Goal: Information Seeking & Learning: Learn about a topic

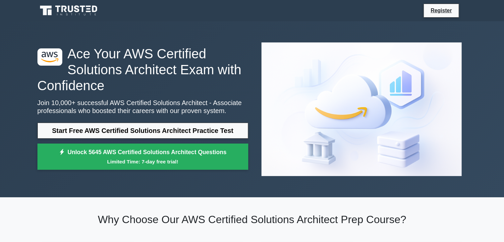
click at [162, 18] on div "Register" at bounding box center [251, 11] width 437 height 16
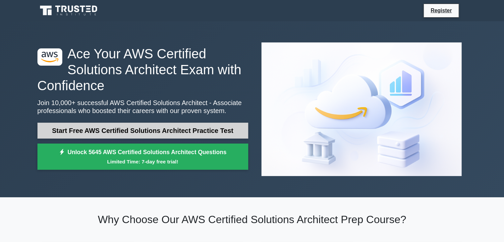
click at [156, 123] on link "Start Free AWS Certified Solutions Architect Practice Test" at bounding box center [142, 131] width 211 height 16
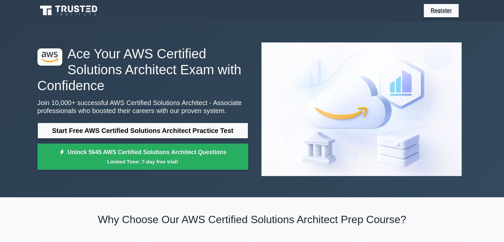
click at [238, 51] on h1 "Ace Your AWS Certified Solutions Architect Exam with Confidence" at bounding box center [142, 70] width 211 height 48
click at [257, 89] on div at bounding box center [361, 109] width 219 height 144
click at [247, 105] on p "Join 10,000+ successful AWS Certified Solutions Architect - Associate professio…" at bounding box center [142, 107] width 211 height 16
click at [262, 123] on div at bounding box center [361, 109] width 219 height 144
click at [273, 98] on div at bounding box center [361, 109] width 219 height 144
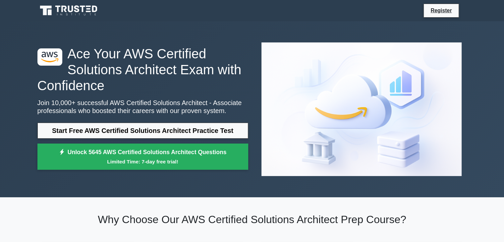
click at [269, 107] on div at bounding box center [361, 109] width 219 height 144
click at [269, 105] on div at bounding box center [361, 109] width 219 height 144
click at [257, 114] on div at bounding box center [361, 109] width 219 height 144
click at [244, 87] on div ".st0{fill:#252F3E;} .st1{fill-rule:evenodd;clip-rule:evenodd;fill:#FF9900;} Ace…" at bounding box center [142, 109] width 219 height 127
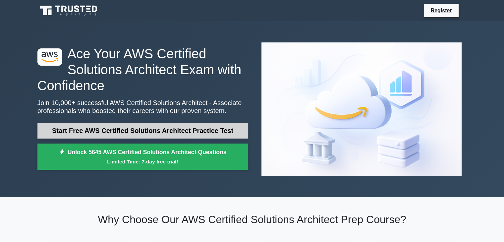
click at [197, 123] on link "Start Free AWS Certified Solutions Architect Practice Test" at bounding box center [142, 131] width 211 height 16
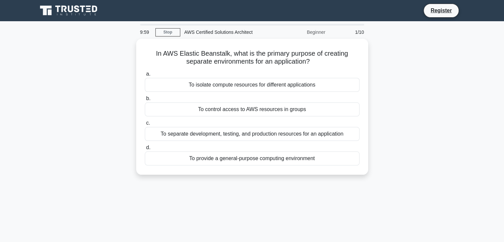
click at [112, 108] on div "In AWS Elastic Beanstalk, what is the primary purpose of creating separate envi…" at bounding box center [251, 111] width 437 height 144
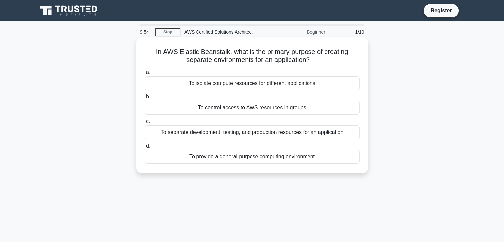
drag, startPoint x: 237, startPoint y: 51, endPoint x: 320, endPoint y: 57, distance: 82.7
click at [320, 57] on h5 "In AWS Elastic Beanstalk, what is the primary purpose of creating separate envi…" at bounding box center [252, 56] width 216 height 17
click at [320, 58] on h5 "In AWS Elastic Beanstalk, what is the primary purpose of creating separate envi…" at bounding box center [252, 56] width 216 height 17
drag, startPoint x: 321, startPoint y: 60, endPoint x: 154, endPoint y: 47, distance: 167.0
click at [154, 48] on h5 "In AWS Elastic Beanstalk, what is the primary purpose of creating separate envi…" at bounding box center [252, 56] width 216 height 17
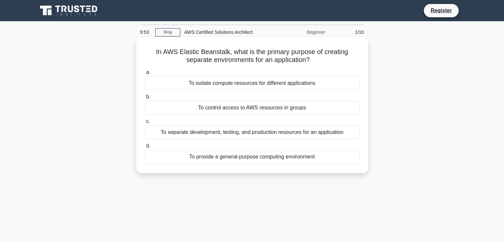
click at [154, 48] on h5 "In AWS Elastic Beanstalk, what is the primary purpose of creating separate envi…" at bounding box center [252, 56] width 216 height 17
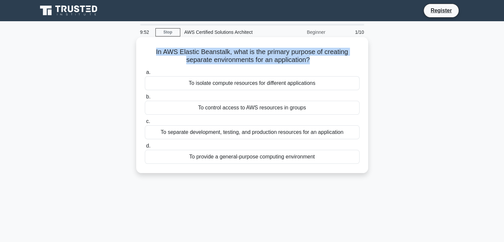
drag, startPoint x: 154, startPoint y: 47, endPoint x: 317, endPoint y: 63, distance: 163.3
click at [317, 63] on h5 "In AWS Elastic Beanstalk, what is the primary purpose of creating separate envi…" at bounding box center [252, 56] width 216 height 17
click at [315, 63] on icon at bounding box center [312, 60] width 6 height 8
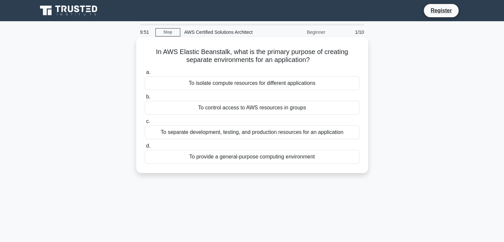
click at [318, 67] on div "a. To isolate compute resources for different applications b. To control access…" at bounding box center [252, 116] width 222 height 98
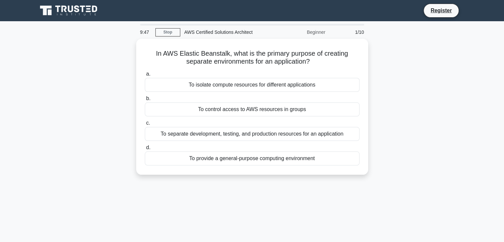
drag, startPoint x: 318, startPoint y: 65, endPoint x: 113, endPoint y: 46, distance: 205.8
click at [113, 46] on div "In AWS Elastic Beanstalk, what is the primary purpose of creating separate envi…" at bounding box center [251, 111] width 437 height 144
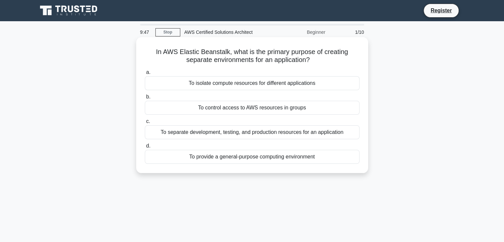
click at [158, 62] on h5 "In AWS Elastic Beanstalk, what is the primary purpose of creating separate envi…" at bounding box center [252, 56] width 216 height 17
click at [159, 63] on h5 "In AWS Elastic Beanstalk, what is the primary purpose of creating separate envi…" at bounding box center [252, 56] width 216 height 17
click at [244, 135] on div "To separate development, testing, and production resources for an application" at bounding box center [252, 132] width 215 height 14
click at [145, 123] on input "c. To separate development, testing, and production resources for an application" at bounding box center [145, 121] width 0 height 4
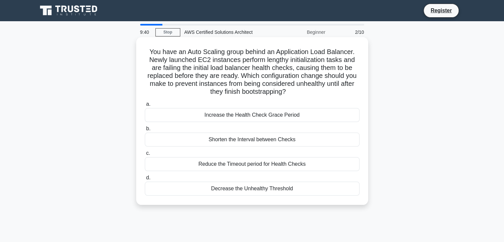
click at [171, 165] on div "Reduce the Timeout period for Health Checks" at bounding box center [252, 164] width 215 height 14
click at [145, 155] on input "c. Reduce the Timeout period for Health Checks" at bounding box center [145, 153] width 0 height 4
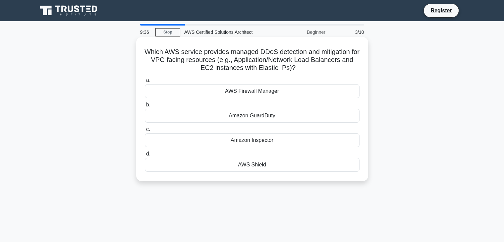
click at [222, 45] on div "Which AWS service provides managed DDoS detection and mitigation for VPC-facing…" at bounding box center [252, 109] width 226 height 138
click at [267, 166] on div "AWS Shield" at bounding box center [252, 165] width 215 height 14
click at [145, 156] on input "d. AWS Shield" at bounding box center [145, 154] width 0 height 4
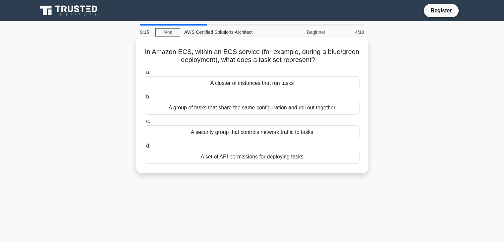
click at [245, 51] on h5 "In Amazon ECS, within an ECS service (for example, during a blue/green deployme…" at bounding box center [252, 56] width 216 height 17
click at [243, 48] on h5 "In Amazon ECS, within an ECS service (for example, during a blue/green deployme…" at bounding box center [252, 56] width 216 height 17
click at [243, 43] on div "In Amazon ECS, within an ECS service (for example, during a blue/green deployme…" at bounding box center [252, 105] width 226 height 130
click at [246, 40] on div "In Amazon ECS, within an ECS service (for example, during a blue/green deployme…" at bounding box center [252, 105] width 226 height 130
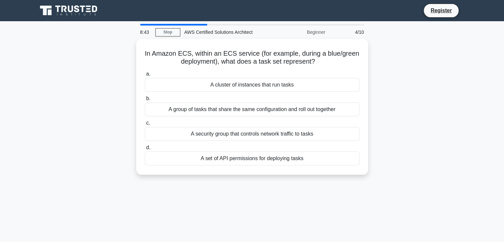
click at [221, 25] on div "AWS Certified Solutions Architect" at bounding box center [225, 31] width 91 height 13
click at [225, 15] on div "Register" at bounding box center [286, 11] width 360 height 14
click at [80, 78] on div "In Amazon ECS, within an ECS service (for example, during a blue/green deployme…" at bounding box center [251, 111] width 437 height 144
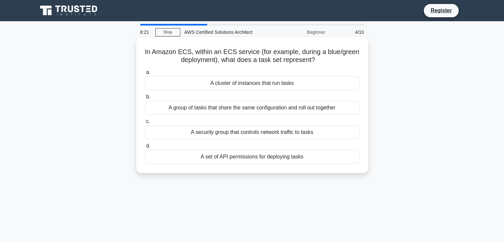
click at [264, 46] on div "In Amazon ECS, within an ECS service (for example, during a blue/green deployme…" at bounding box center [252, 105] width 226 height 130
click at [256, 46] on div "In Amazon ECS, within an ECS service (for example, during a blue/green deployme…" at bounding box center [252, 105] width 226 height 130
click at [252, 46] on div "In Amazon ECS, within an ECS service (for example, during a blue/green deployme…" at bounding box center [252, 105] width 226 height 130
click at [252, 40] on div "In Amazon ECS, within an ECS service (for example, during a blue/green deployme…" at bounding box center [252, 105] width 226 height 130
drag, startPoint x: 179, startPoint y: 53, endPoint x: 189, endPoint y: 55, distance: 10.8
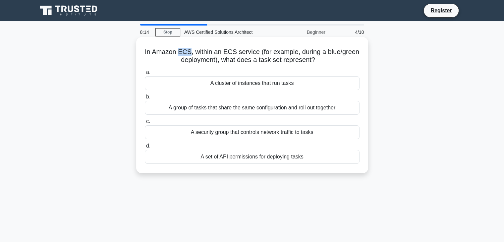
click at [189, 55] on h5 "In Amazon ECS, within an ECS service (for example, during a blue/green deployme…" at bounding box center [252, 56] width 216 height 17
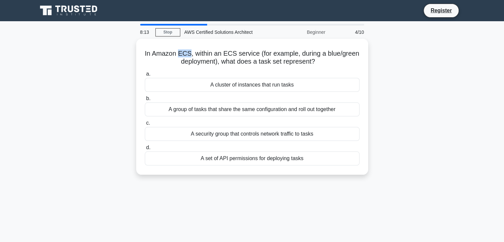
copy h5 "ECS"
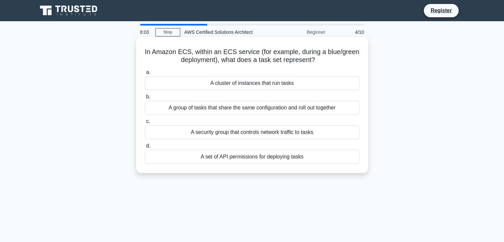
click at [263, 47] on div "In Amazon ECS, within an ECS service (for example, during a blue/green deployme…" at bounding box center [252, 105] width 226 height 130
click at [254, 44] on div "In Amazon ECS, within an ECS service (for example, during a blue/green deployme…" at bounding box center [252, 105] width 226 height 130
click at [247, 111] on div "A group of tasks that share the same configuration and roll out together" at bounding box center [252, 108] width 215 height 14
click at [145, 99] on input "b. A group of tasks that share the same configuration and roll out together" at bounding box center [145, 97] width 0 height 4
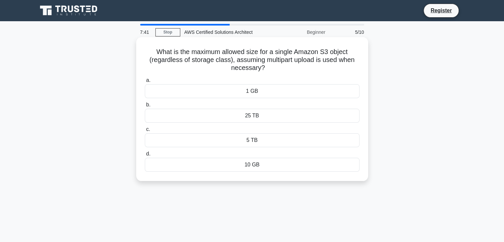
click at [243, 74] on div "What is the maximum allowed size for a single Amazon S3 object (regardless of s…" at bounding box center [252, 109] width 226 height 138
drag, startPoint x: 278, startPoint y: 66, endPoint x: 159, endPoint y: 52, distance: 120.0
click at [159, 52] on h5 "What is the maximum allowed size for a single Amazon S3 object (regardless of s…" at bounding box center [252, 60] width 216 height 25
click at [192, 59] on h5 "What is the maximum allowed size for a single Amazon S3 object (regardless of s…" at bounding box center [252, 60] width 216 height 25
click at [159, 53] on h5 "What is the maximum allowed size for a single Amazon S3 object (regardless of s…" at bounding box center [252, 60] width 216 height 25
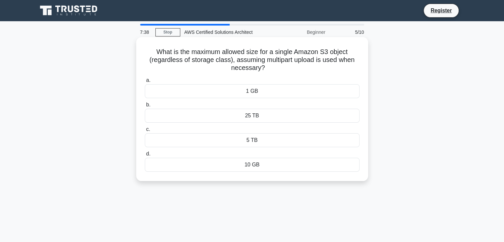
drag, startPoint x: 156, startPoint y: 50, endPoint x: 275, endPoint y: 65, distance: 119.9
click at [275, 65] on h5 "What is the maximum allowed size for a single Amazon S3 object (regardless of s…" at bounding box center [252, 60] width 216 height 25
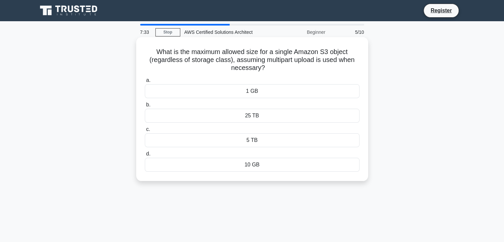
drag, startPoint x: 155, startPoint y: 51, endPoint x: 351, endPoint y: 67, distance: 196.3
click at [351, 67] on h5 "What is the maximum allowed size for a single Amazon S3 object (regardless of s…" at bounding box center [252, 60] width 216 height 25
drag, startPoint x: 351, startPoint y: 67, endPoint x: 280, endPoint y: 81, distance: 72.1
click at [351, 67] on h5 "What is the maximum allowed size for a single Amazon S3 object (regardless of s…" at bounding box center [252, 60] width 216 height 25
click at [286, 74] on div "What is the maximum allowed size for a single Amazon S3 object (regardless of s…" at bounding box center [252, 109] width 226 height 138
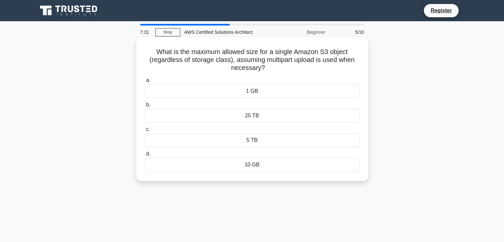
click at [264, 121] on div "25 TB" at bounding box center [252, 116] width 215 height 14
click at [145, 107] on input "b. 25 TB" at bounding box center [145, 105] width 0 height 4
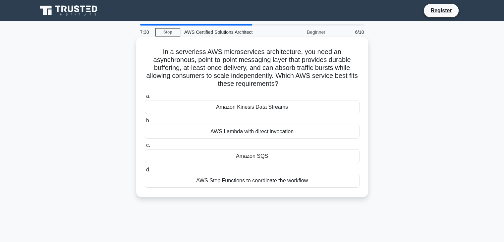
click at [269, 82] on h5 "In a serverless AWS microservices architecture, you need an asynchronous, point…" at bounding box center [252, 68] width 216 height 40
drag, startPoint x: 164, startPoint y: 51, endPoint x: 291, endPoint y: 80, distance: 130.5
click at [291, 80] on h5 "In a serverless AWS microservices architecture, you need an asynchronous, point…" at bounding box center [252, 68] width 216 height 40
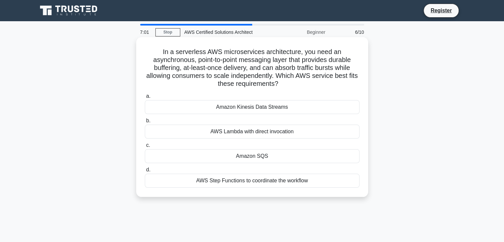
click at [291, 80] on h5 "In a serverless AWS microservices architecture, you need an asynchronous, point…" at bounding box center [252, 68] width 216 height 40
click at [274, 107] on div "Amazon Kinesis Data Streams" at bounding box center [252, 107] width 215 height 14
click at [145, 98] on input "a. Amazon Kinesis Data Streams" at bounding box center [145, 96] width 0 height 4
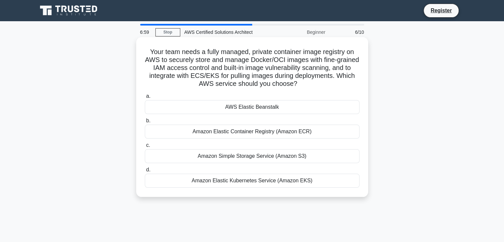
click at [293, 88] on h5 "Your team needs a fully managed, private container image registry on AWS to sec…" at bounding box center [252, 68] width 216 height 40
click at [319, 89] on div "Your team needs a fully managed, private container image registry on AWS to sec…" at bounding box center [252, 117] width 226 height 154
click at [318, 84] on h5 "Your team needs a fully managed, private container image registry on AWS to sec…" at bounding box center [252, 68] width 216 height 40
click at [323, 85] on h5 "Your team needs a fully managed, private container image registry on AWS to sec…" at bounding box center [252, 68] width 216 height 40
click at [293, 132] on div "Amazon Elastic Container Registry (Amazon ECR)" at bounding box center [252, 131] width 215 height 14
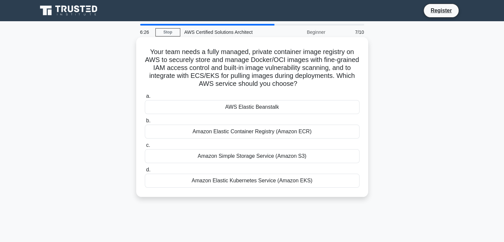
click at [145, 123] on input "b. Amazon Elastic Container Registry (Amazon ECR)" at bounding box center [145, 121] width 0 height 4
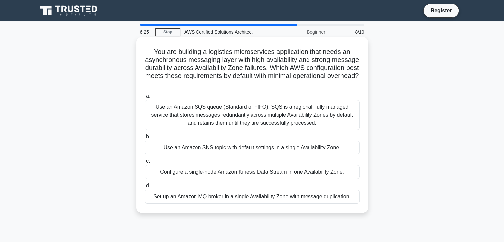
click at [310, 89] on div "You are building a logistics microservices application that needs an asynchrono…" at bounding box center [252, 125] width 226 height 170
click at [265, 136] on label "b. Use an Amazon SNS topic with default settings in a single Availability Zone." at bounding box center [252, 143] width 215 height 22
click at [145, 136] on input "b. Use an Amazon SNS topic with default settings in a single Availability Zone." at bounding box center [145, 136] width 0 height 4
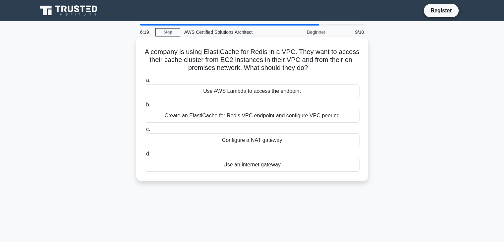
click at [318, 59] on h5 "A company is using ElastiCache for Redis in a VPC. They want to access their ca…" at bounding box center [252, 60] width 216 height 25
click at [308, 67] on h5 "A company is using ElastiCache for Redis in a VPC. They want to access their ca…" at bounding box center [252, 60] width 216 height 25
click at [309, 67] on h5 "A company is using ElastiCache for Redis in a VPC. They want to access their ca…" at bounding box center [252, 60] width 216 height 25
click at [309, 68] on h5 "A company is using ElastiCache for Redis in a VPC. They want to access their ca…" at bounding box center [252, 60] width 216 height 25
click at [298, 114] on div "Create an ElastiCache for Redis VPC endpoint and configure VPC peering" at bounding box center [252, 116] width 215 height 14
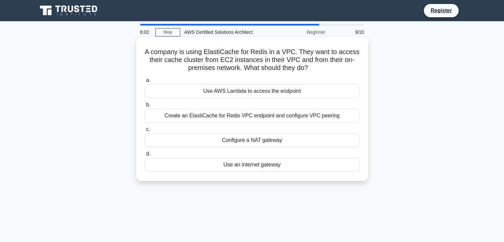
click at [145, 107] on input "b. Create an ElastiCache for Redis VPC endpoint and configure VPC peering" at bounding box center [145, 105] width 0 height 4
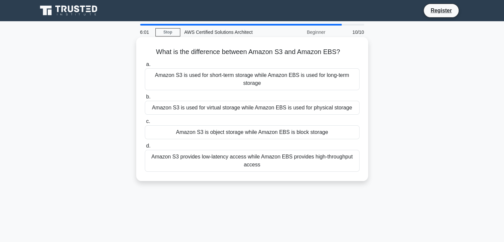
click at [281, 62] on label "a. Amazon S3 is used for short-term storage while Amazon EBS is used for long-t…" at bounding box center [252, 75] width 215 height 30
click at [145, 62] on input "a. Amazon S3 is used for short-term storage while Amazon EBS is used for long-t…" at bounding box center [145, 64] width 0 height 4
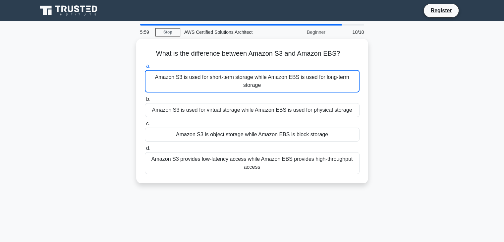
drag, startPoint x: 68, startPoint y: 46, endPoint x: 77, endPoint y: 18, distance: 29.8
click at [68, 46] on div "What is the difference between Amazon S3 and Amazon EBS? .spinner_0XTQ{transfor…" at bounding box center [251, 115] width 437 height 152
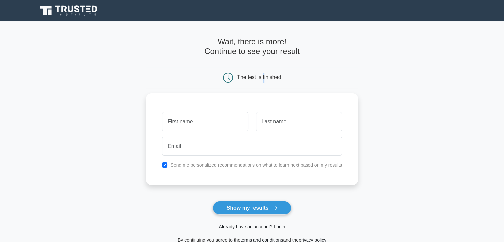
click at [263, 67] on div "The test is finished" at bounding box center [252, 77] width 212 height 21
click at [251, 61] on div "Wait, there is more! Continue to see your result" at bounding box center [252, 49] width 212 height 25
click at [266, 30] on div "Wait, there is more! Continue to see your result The test is finished" at bounding box center [252, 140] width 212 height 238
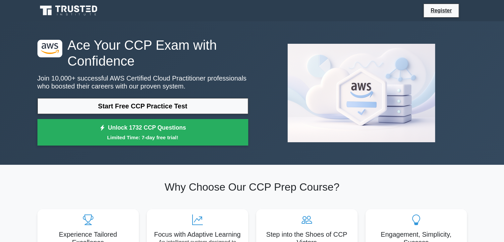
click at [260, 34] on div ".st0{fill:#252F3E;} .st1{fill-rule:evenodd;clip-rule:evenodd;fill:#FF9900;} Ace…" at bounding box center [251, 92] width 437 height 143
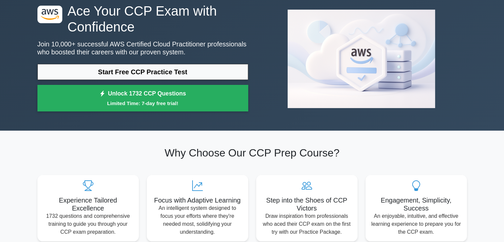
scroll to position [33, 0]
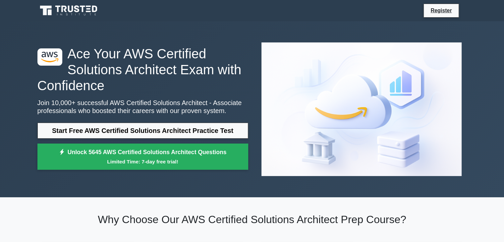
click at [255, 45] on div ".st0{fill:#252F3E;} .st1{fill-rule:evenodd;clip-rule:evenodd;fill:#FF9900;} Ace…" at bounding box center [251, 109] width 437 height 144
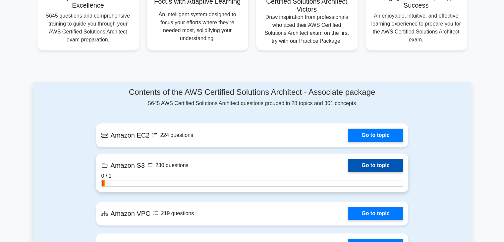
scroll to position [265, 0]
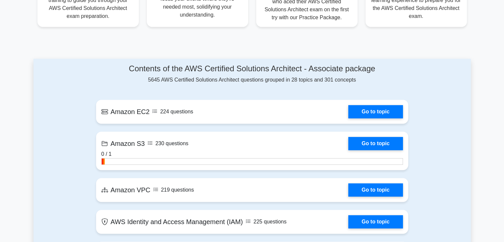
scroll to position [298, 0]
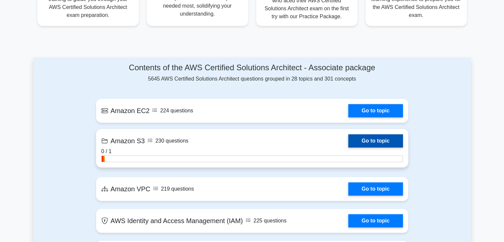
click at [348, 136] on link "Go to topic" at bounding box center [375, 140] width 54 height 13
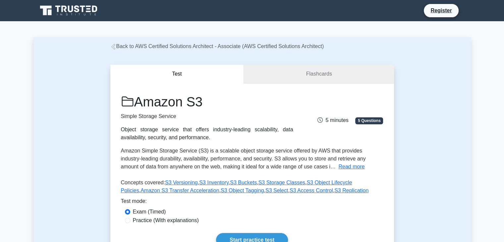
click at [288, 79] on link "Flashcards" at bounding box center [319, 74] width 150 height 19
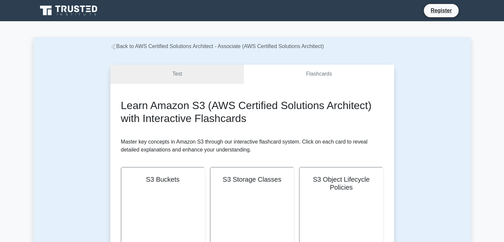
click at [196, 73] on link "Test" at bounding box center [177, 74] width 134 height 19
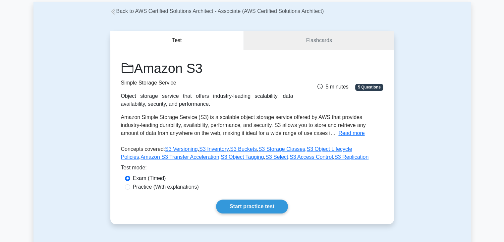
scroll to position [33, 0]
